Goal: Navigation & Orientation: Find specific page/section

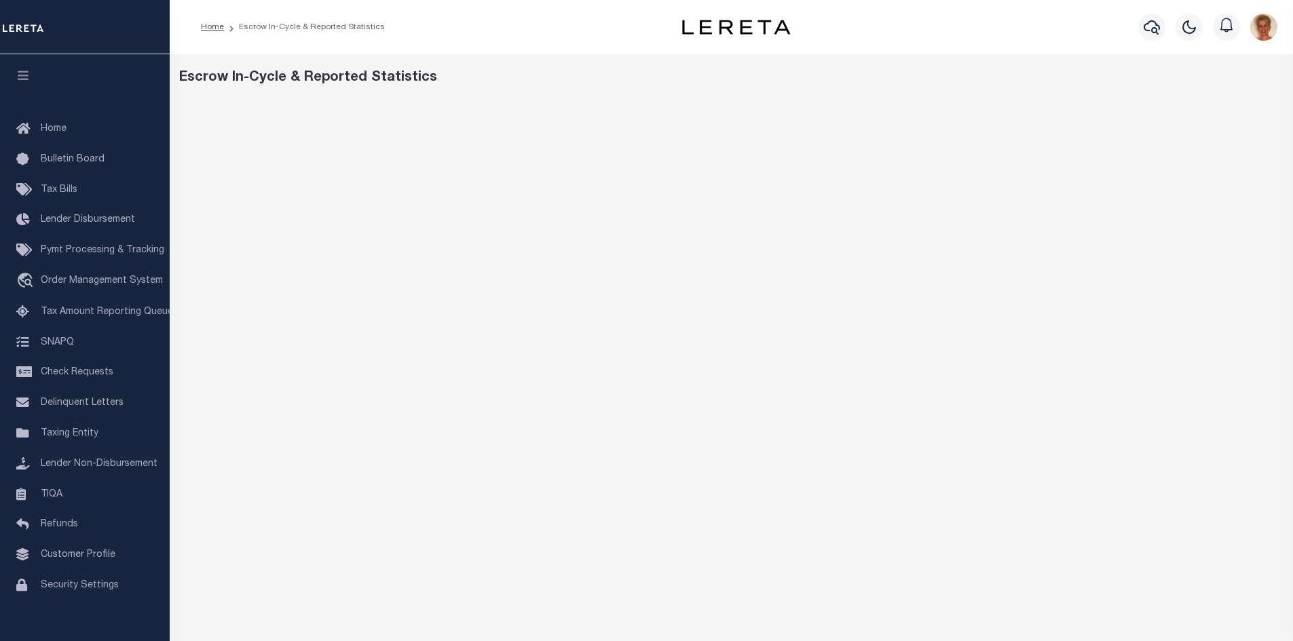
click at [890, 55] on div "Escrow In-Cycle & Reported Statistics" at bounding box center [731, 453] width 1123 height 798
click at [49, 134] on span "Home" at bounding box center [54, 128] width 26 height 9
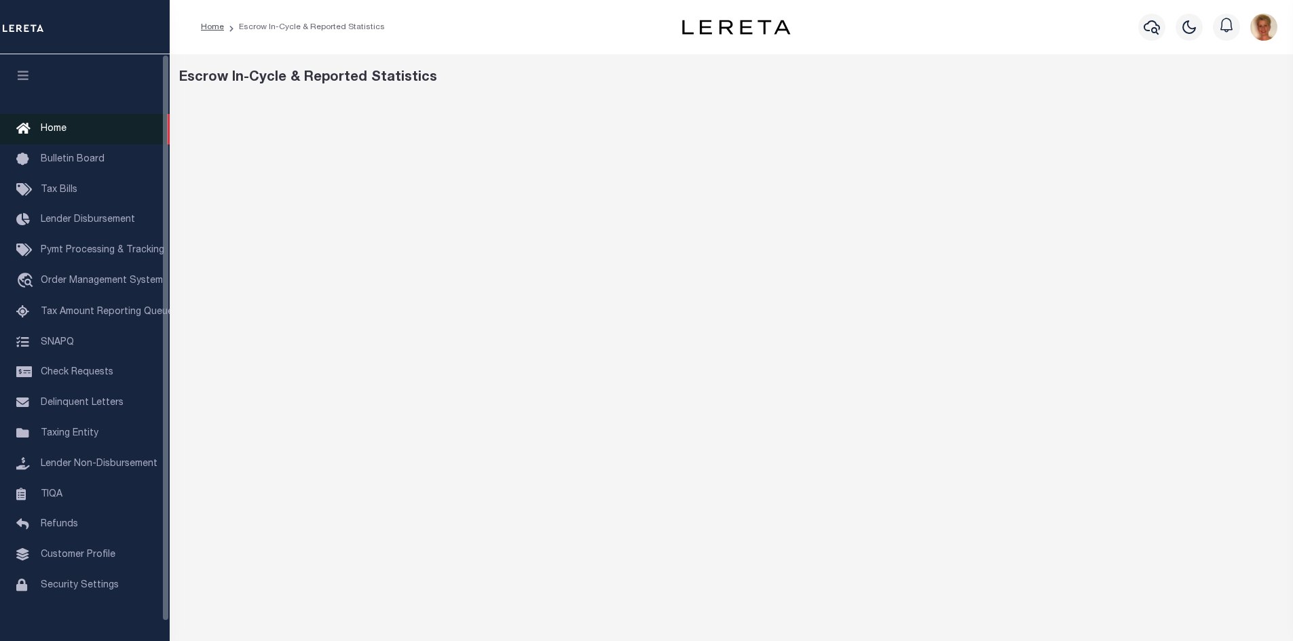
click at [49, 124] on span "Home" at bounding box center [54, 128] width 26 height 9
click at [56, 134] on span "Home" at bounding box center [54, 128] width 26 height 9
